Goal: Information Seeking & Learning: Check status

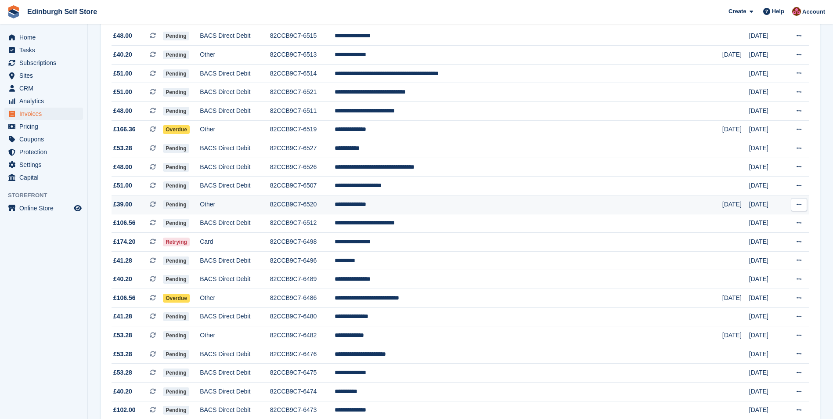
scroll to position [307, 0]
click at [58, 64] on span "Subscriptions" at bounding box center [45, 63] width 53 height 12
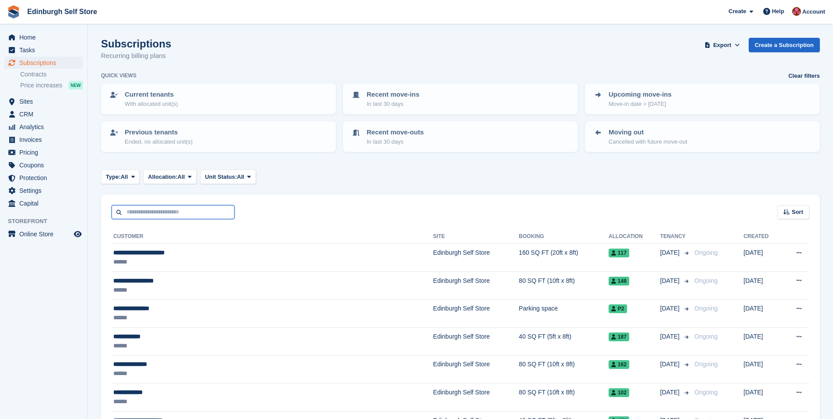
click at [167, 207] on input "text" at bounding box center [173, 212] width 123 height 14
type input "*****"
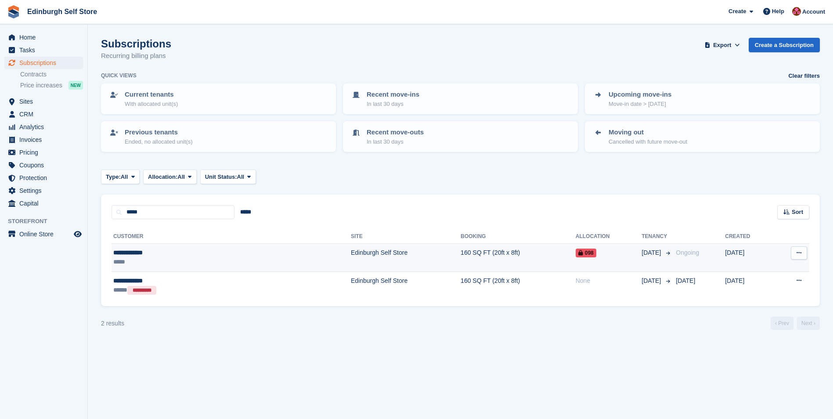
click at [351, 252] on td "Edinburgh Self Store" at bounding box center [406, 258] width 110 height 28
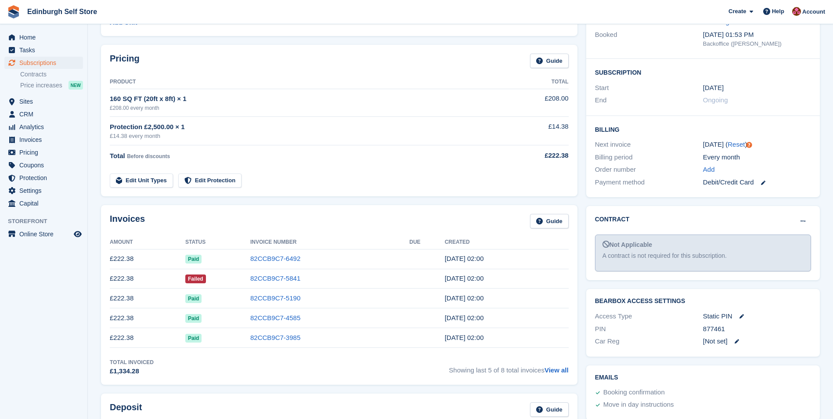
scroll to position [132, 0]
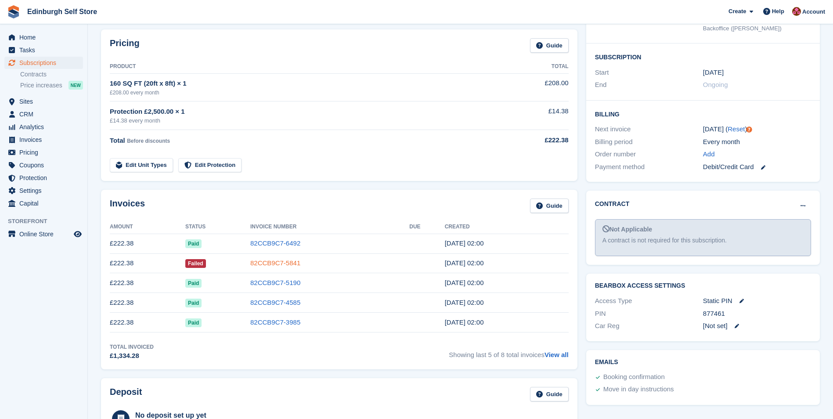
click at [278, 262] on link "82CCB9C7-5841" at bounding box center [275, 262] width 50 height 7
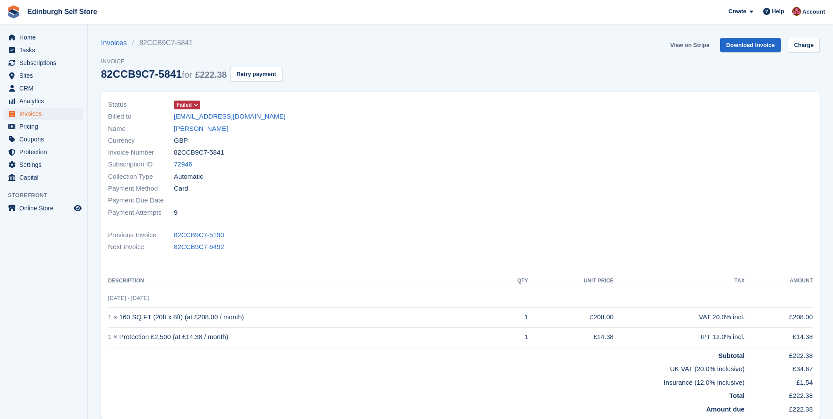
click at [685, 43] on link "View on Stripe" at bounding box center [690, 45] width 46 height 14
click at [187, 128] on link "Louis Stevens" at bounding box center [201, 129] width 54 height 10
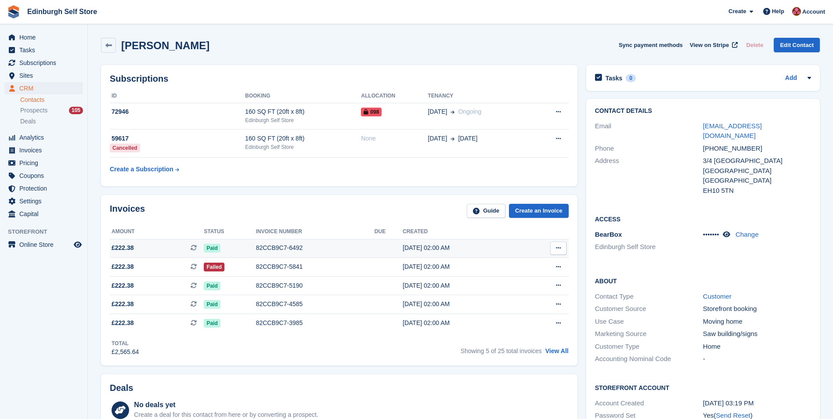
click at [274, 250] on div "82CCB9C7-6492" at bounding box center [315, 247] width 119 height 9
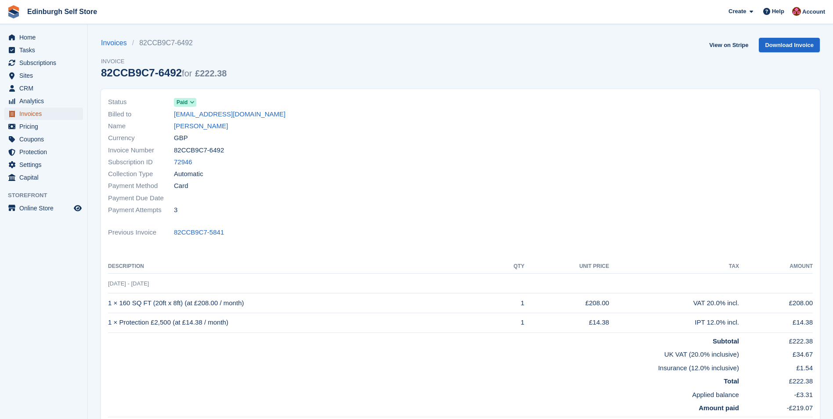
click at [48, 115] on span "Invoices" at bounding box center [45, 114] width 53 height 12
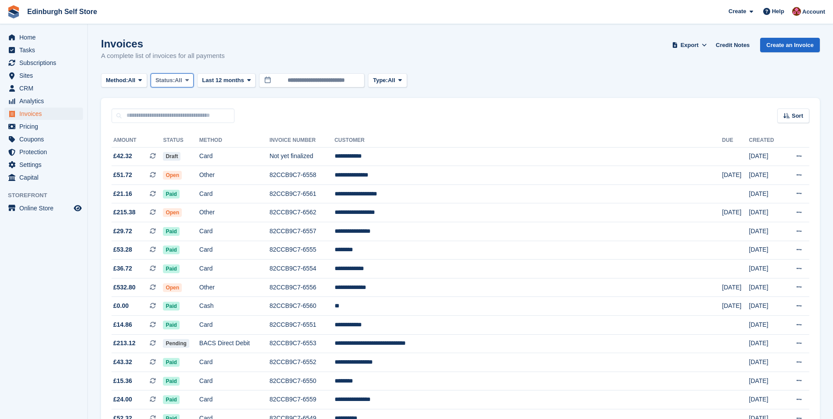
click at [188, 80] on icon at bounding box center [187, 80] width 4 height 6
click at [184, 152] on link "Open" at bounding box center [193, 149] width 76 height 16
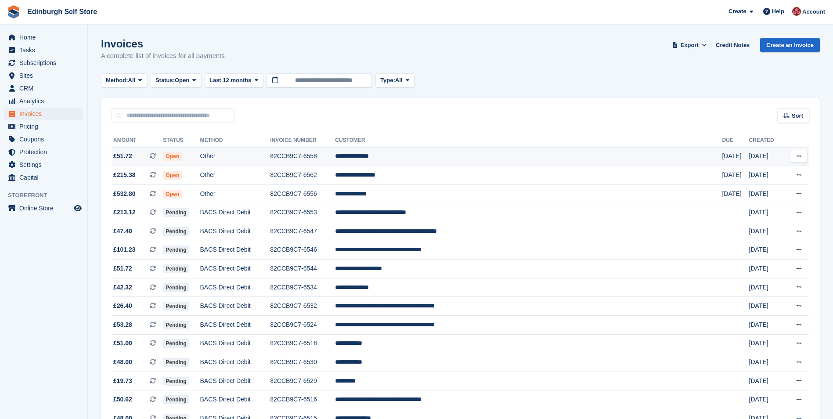
click at [445, 158] on td "**********" at bounding box center [528, 156] width 387 height 19
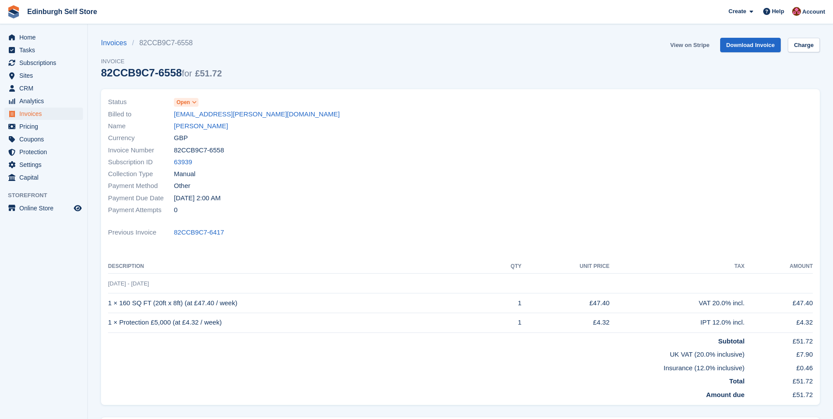
click at [686, 44] on link "View on Stripe" at bounding box center [690, 45] width 46 height 14
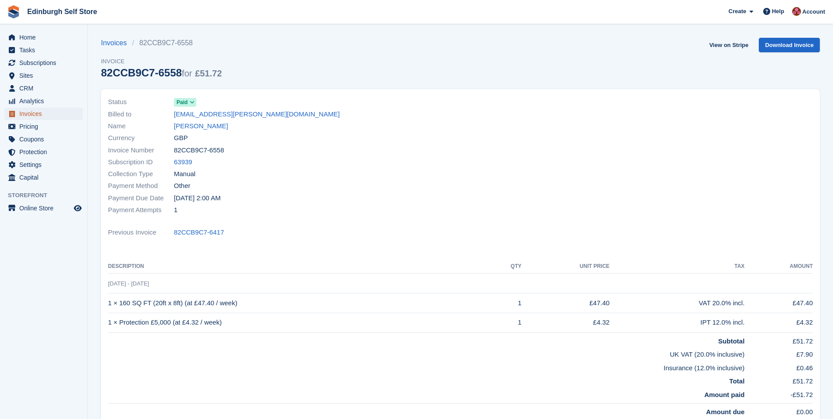
click at [34, 113] on span "Invoices" at bounding box center [45, 114] width 53 height 12
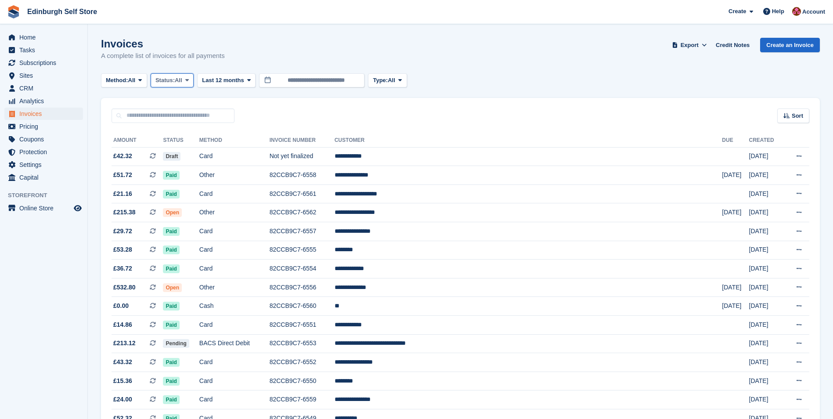
click at [191, 79] on span at bounding box center [187, 80] width 7 height 7
click at [187, 151] on link "Open" at bounding box center [193, 149] width 76 height 16
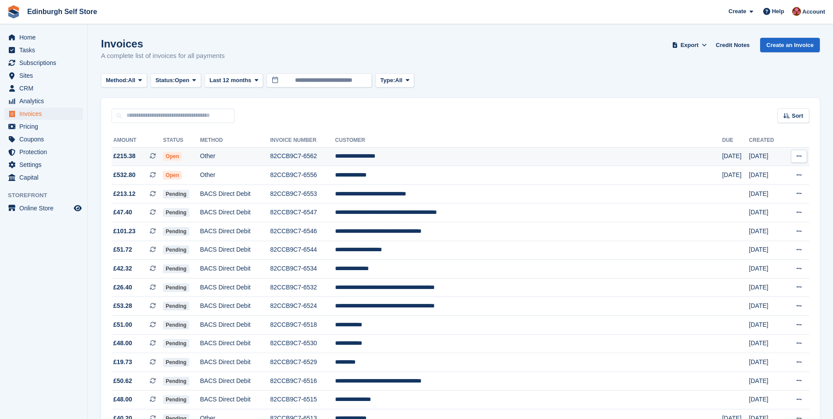
click at [449, 158] on td "**********" at bounding box center [528, 156] width 387 height 19
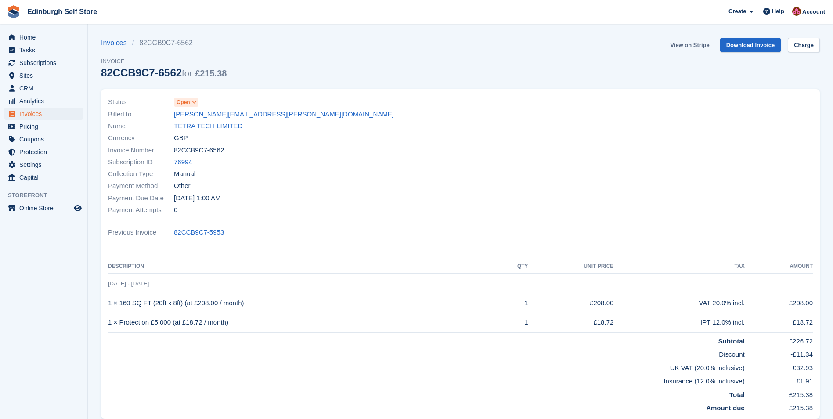
click at [695, 47] on link "View on Stripe" at bounding box center [690, 45] width 46 height 14
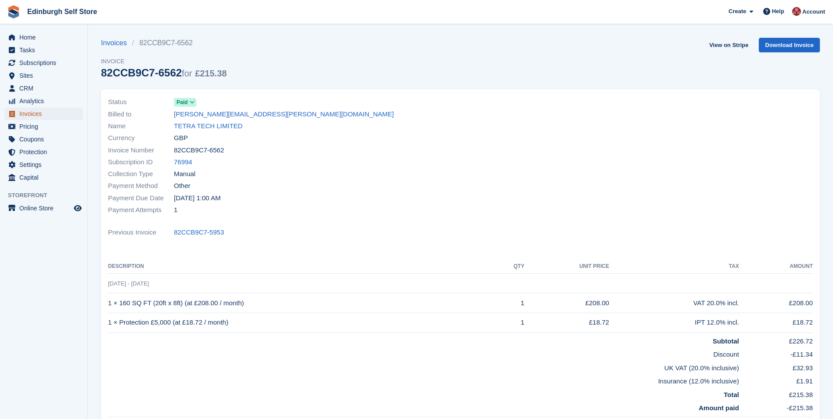
drag, startPoint x: 0, startPoint y: 0, endPoint x: 46, endPoint y: 113, distance: 121.8
click at [46, 113] on span "Invoices" at bounding box center [45, 114] width 53 height 12
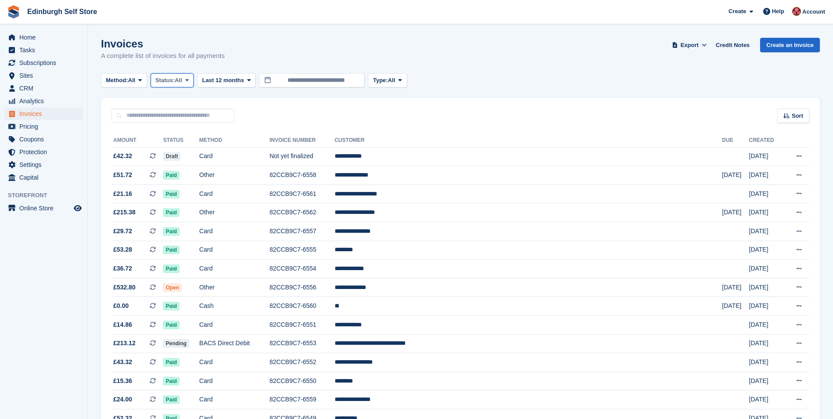
click at [188, 82] on icon at bounding box center [187, 80] width 4 height 6
click at [188, 150] on link "Open" at bounding box center [193, 149] width 76 height 16
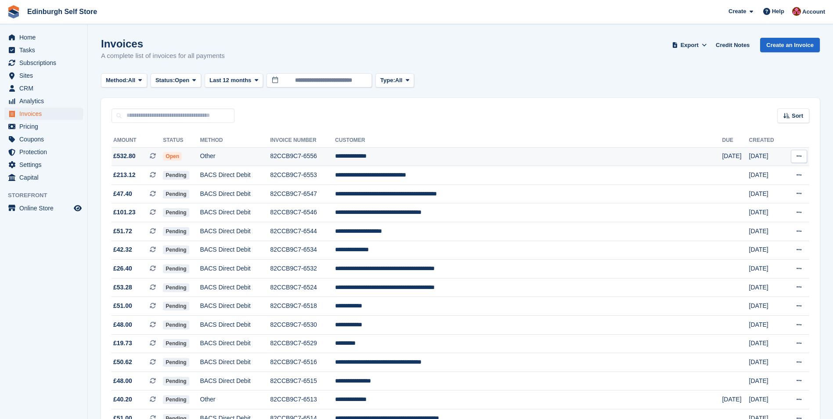
click at [435, 158] on td "**********" at bounding box center [528, 156] width 387 height 19
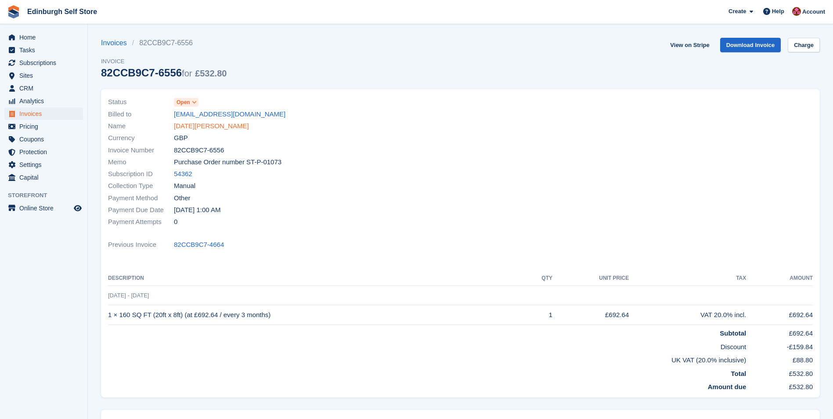
click at [201, 125] on link "Ramazan Bilgic" at bounding box center [211, 126] width 75 height 10
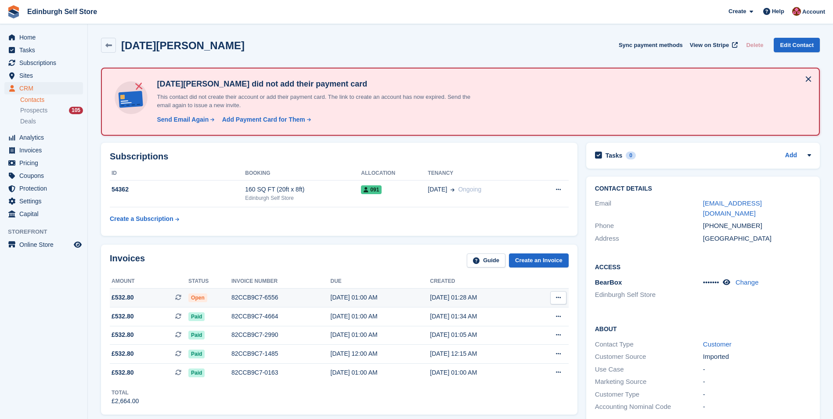
click at [259, 296] on div "82CCB9C7-6556" at bounding box center [280, 297] width 99 height 9
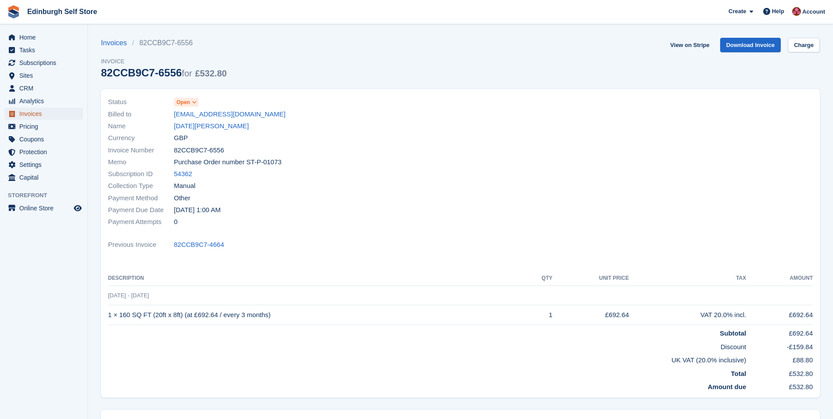
click at [40, 113] on span "Invoices" at bounding box center [45, 114] width 53 height 12
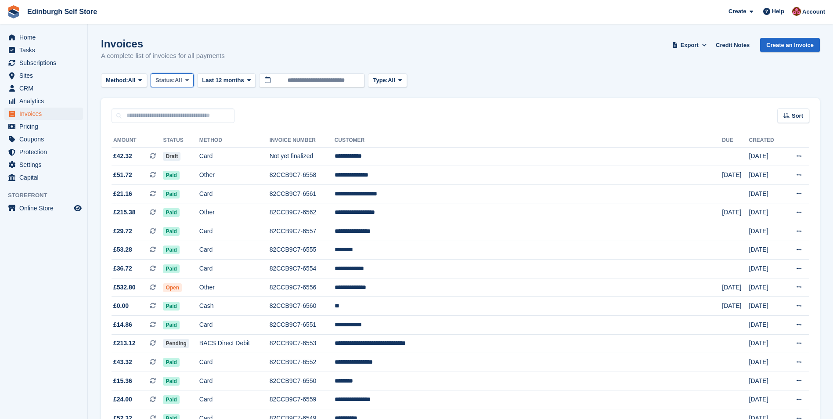
drag, startPoint x: 192, startPoint y: 80, endPoint x: 192, endPoint y: 84, distance: 4.5
click at [191, 79] on span at bounding box center [187, 80] width 7 height 7
click at [197, 150] on link "Open" at bounding box center [193, 149] width 76 height 16
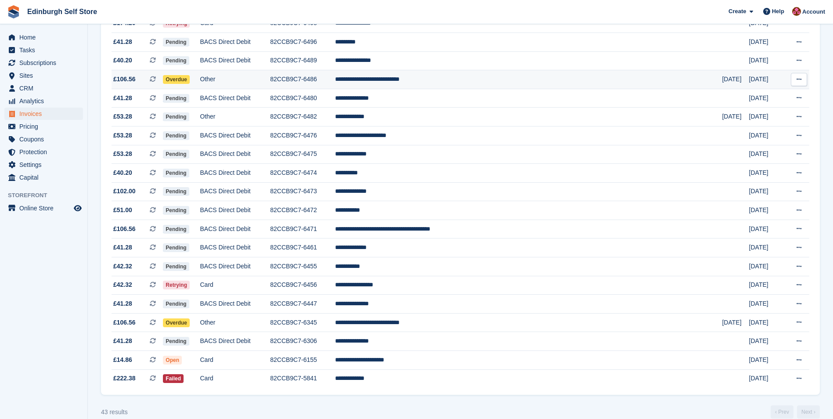
scroll to position [571, 0]
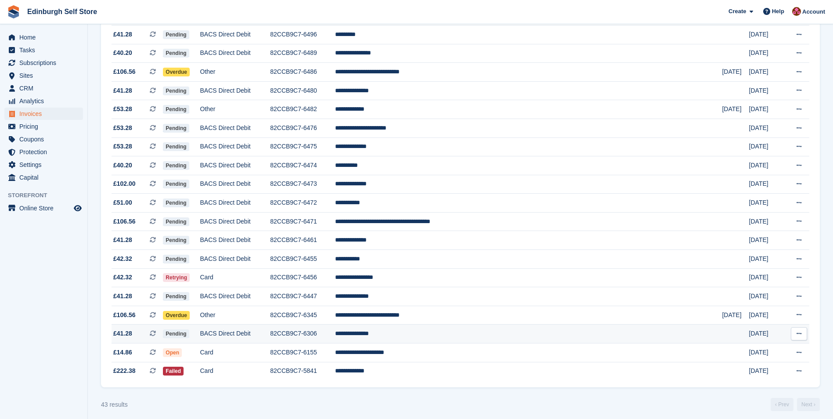
drag, startPoint x: 452, startPoint y: 335, endPoint x: 445, endPoint y: 329, distance: 8.7
click at [451, 335] on td "**********" at bounding box center [528, 334] width 387 height 19
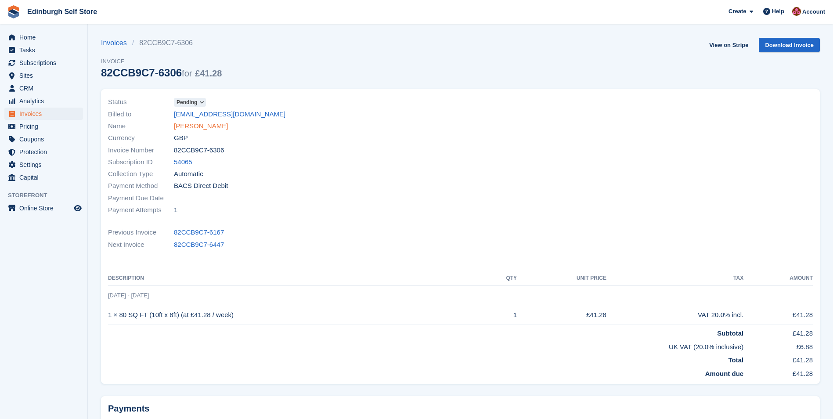
click at [200, 125] on link "[PERSON_NAME]" at bounding box center [201, 126] width 54 height 10
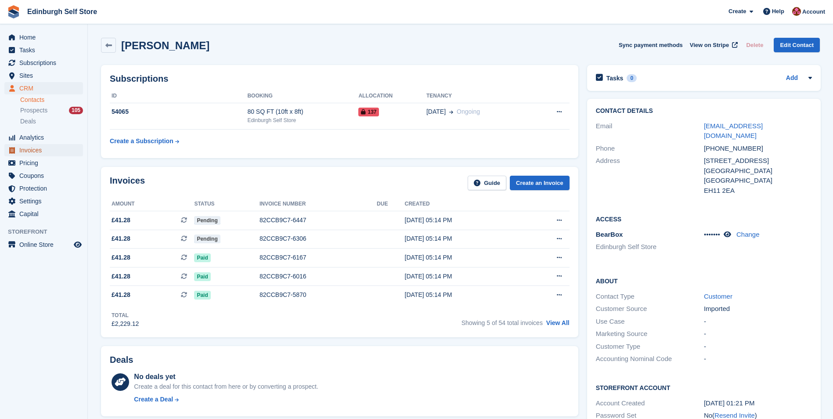
click at [43, 152] on span "Invoices" at bounding box center [45, 150] width 53 height 12
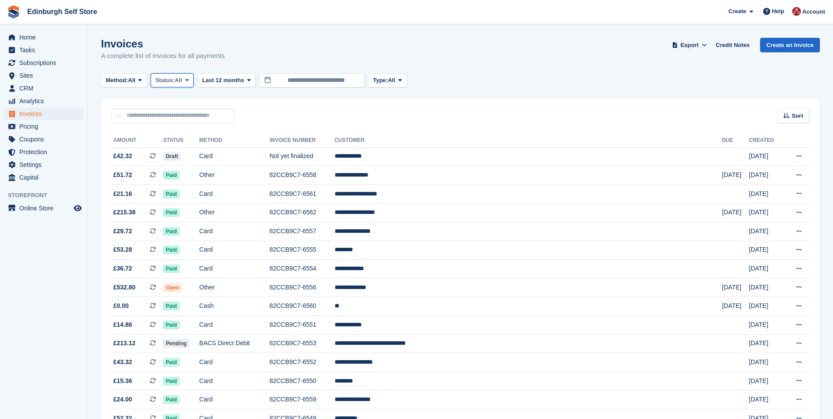
click at [189, 79] on icon at bounding box center [187, 80] width 4 height 6
click at [180, 154] on link "Open" at bounding box center [193, 149] width 76 height 16
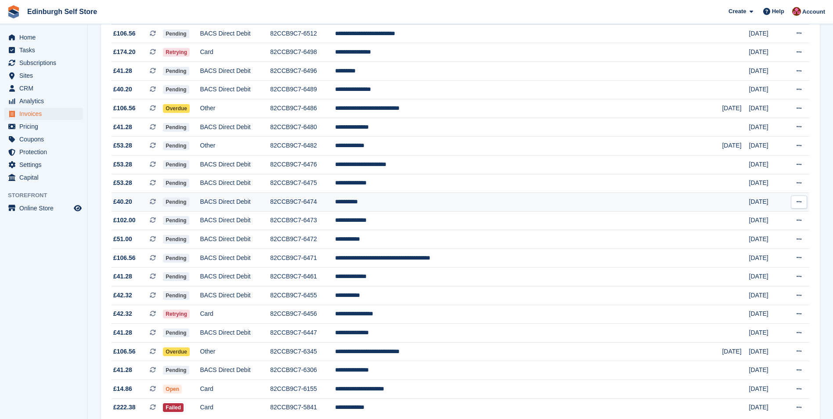
scroll to position [576, 0]
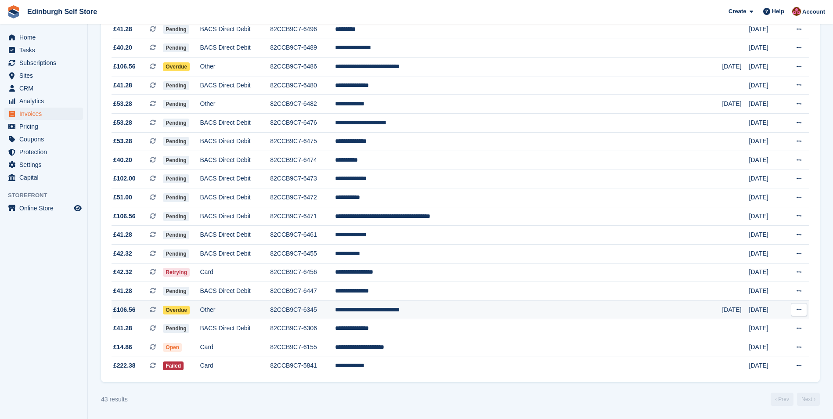
click at [451, 308] on td "**********" at bounding box center [528, 309] width 387 height 19
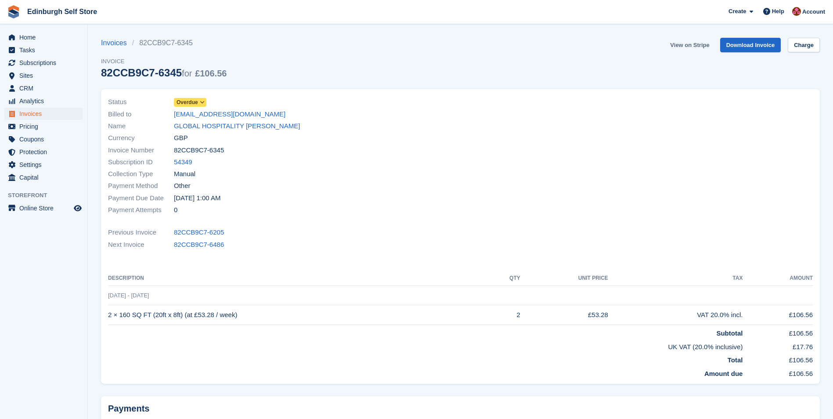
click at [693, 45] on link "View on Stripe" at bounding box center [690, 45] width 46 height 14
click at [220, 127] on link "GLOBAL HOSPITALITY [PERSON_NAME]" at bounding box center [237, 126] width 126 height 10
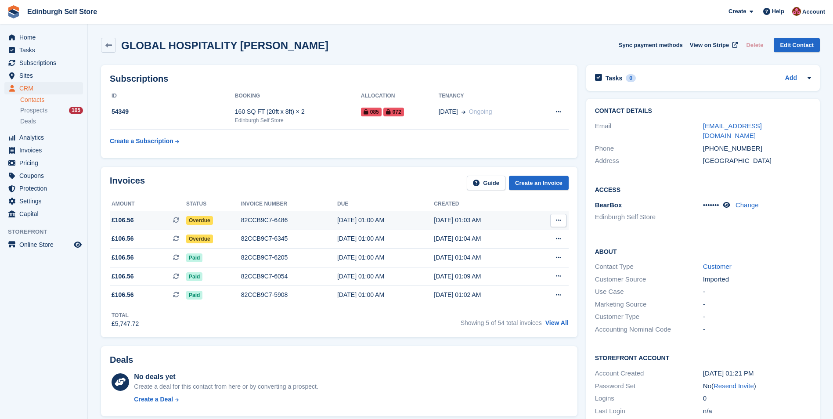
click at [271, 219] on div "82CCB9C7-6486" at bounding box center [289, 220] width 96 height 9
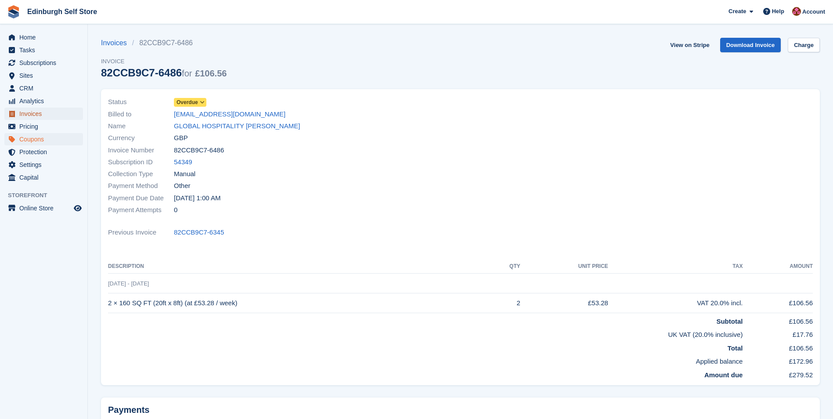
drag, startPoint x: 33, startPoint y: 113, endPoint x: 71, endPoint y: 142, distance: 47.0
click at [33, 114] on span "Invoices" at bounding box center [45, 114] width 53 height 12
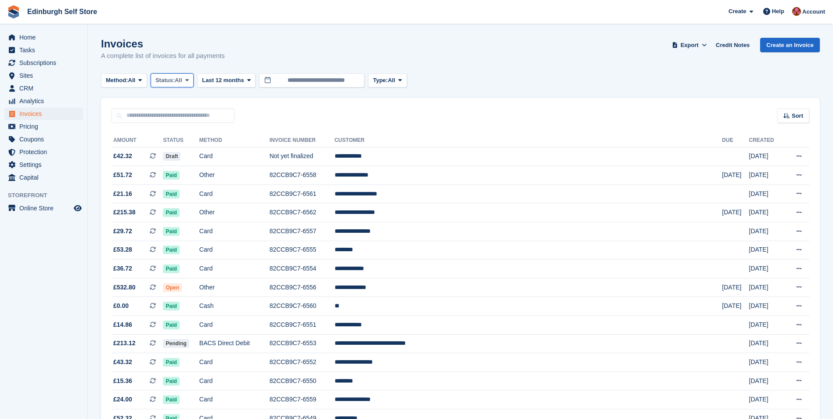
click at [189, 80] on icon at bounding box center [187, 80] width 4 height 6
click at [184, 165] on link "Void" at bounding box center [193, 164] width 76 height 16
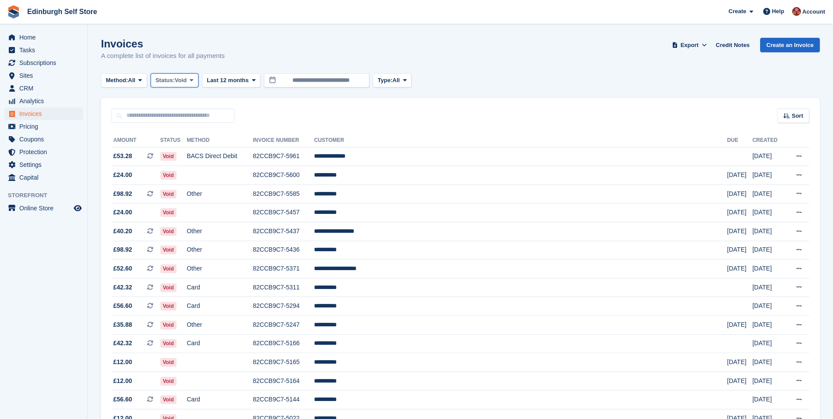
click at [193, 78] on icon at bounding box center [192, 80] width 4 height 6
drag, startPoint x: 185, startPoint y: 149, endPoint x: 189, endPoint y: 154, distance: 6.2
click at [186, 149] on link "Open" at bounding box center [193, 149] width 76 height 16
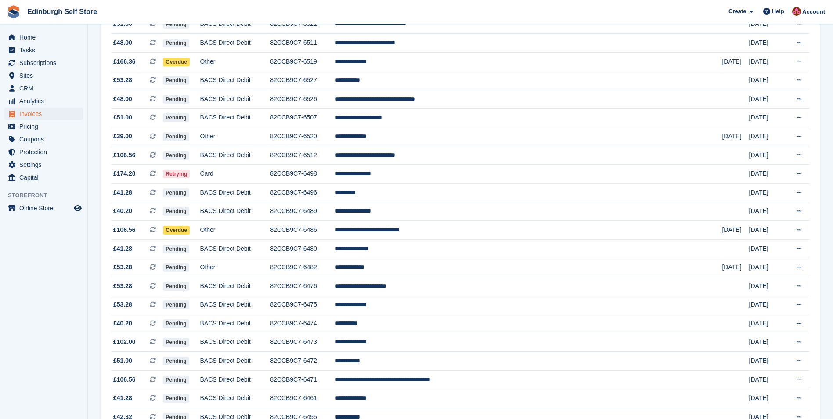
scroll to position [401, 0]
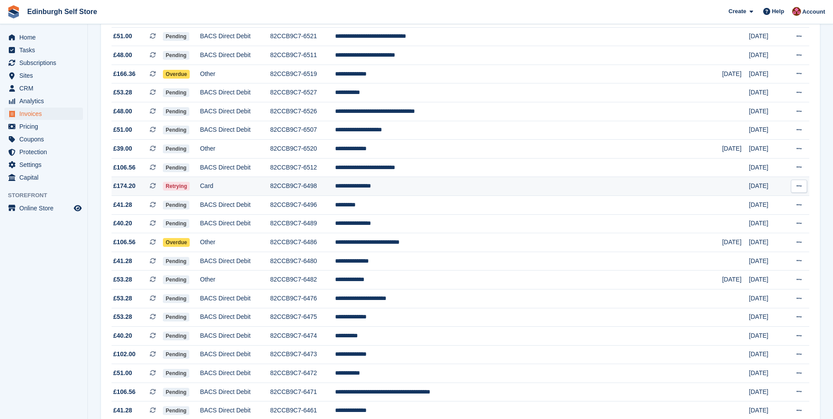
click at [451, 187] on td "**********" at bounding box center [528, 186] width 387 height 19
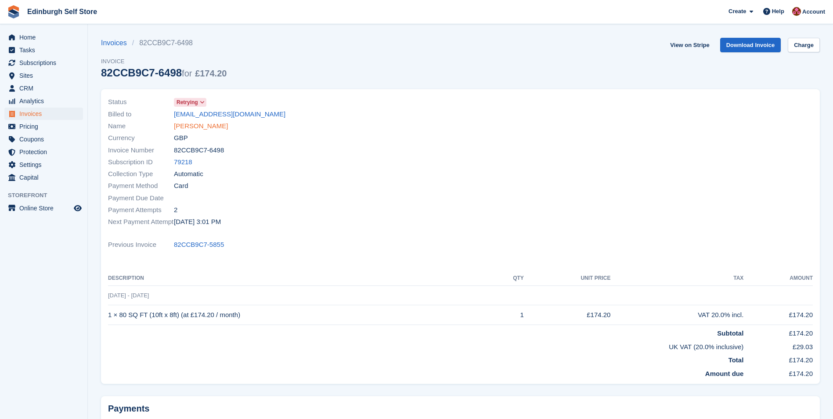
click at [206, 125] on link "Benjamin Holding" at bounding box center [201, 126] width 54 height 10
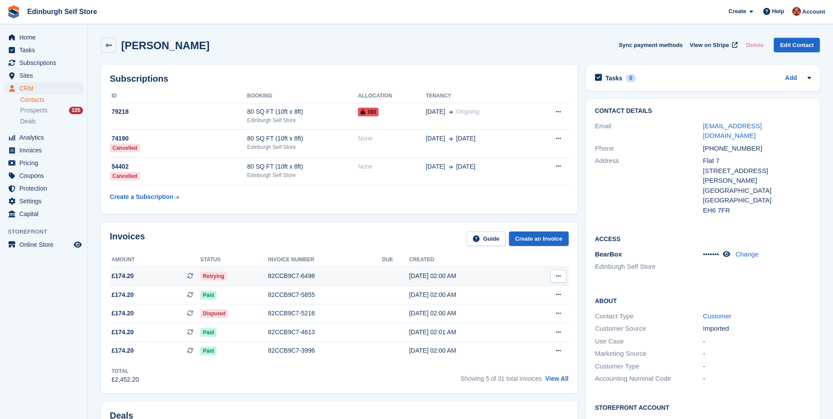
click at [294, 279] on div "82CCB9C7-6498" at bounding box center [325, 275] width 114 height 9
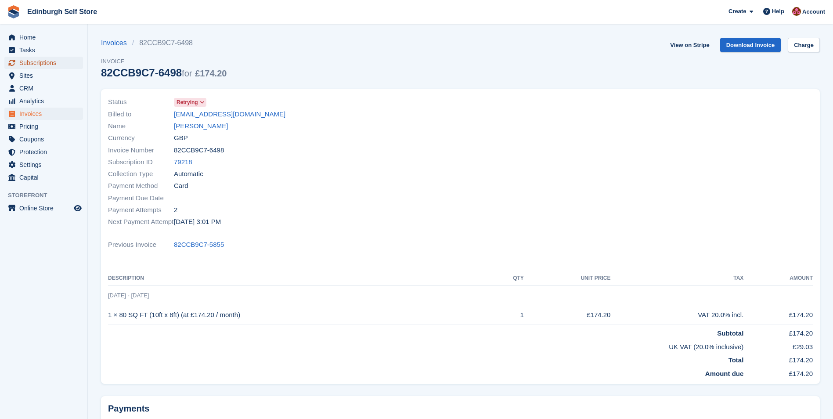
click at [51, 62] on span "Subscriptions" at bounding box center [45, 63] width 53 height 12
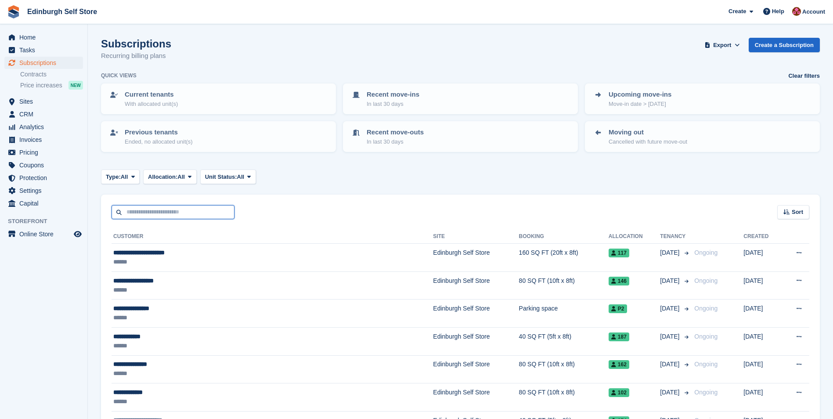
click at [144, 212] on input "text" at bounding box center [173, 212] width 123 height 14
type input "*********"
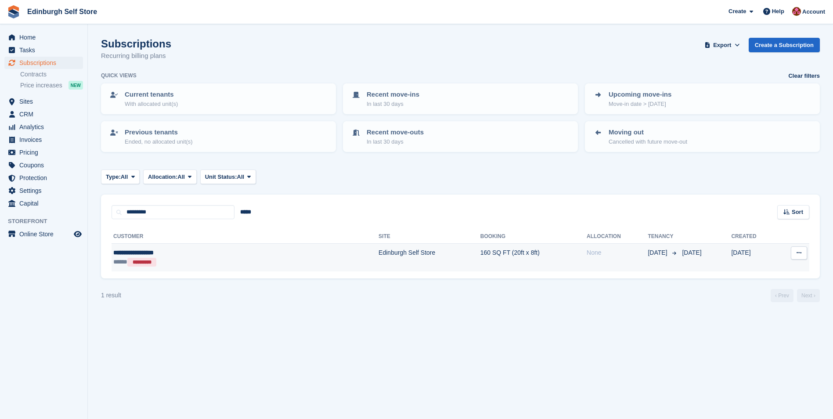
click at [379, 255] on td "Edinburgh Self Store" at bounding box center [430, 258] width 102 height 28
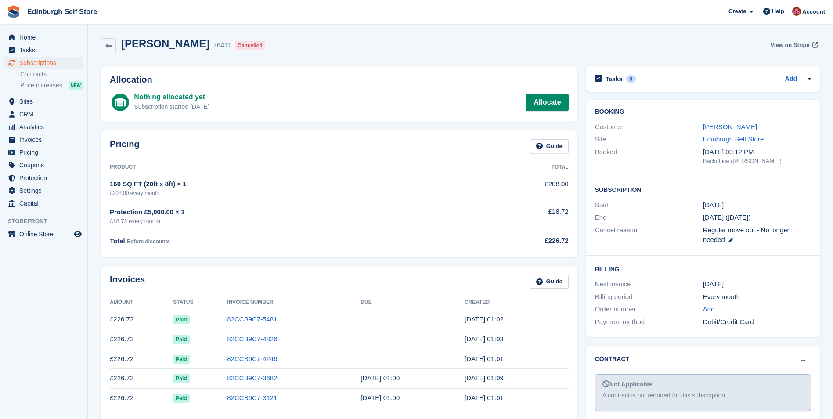
click at [781, 41] on span "View on Stripe" at bounding box center [789, 45] width 39 height 9
